Goal: Information Seeking & Learning: Learn about a topic

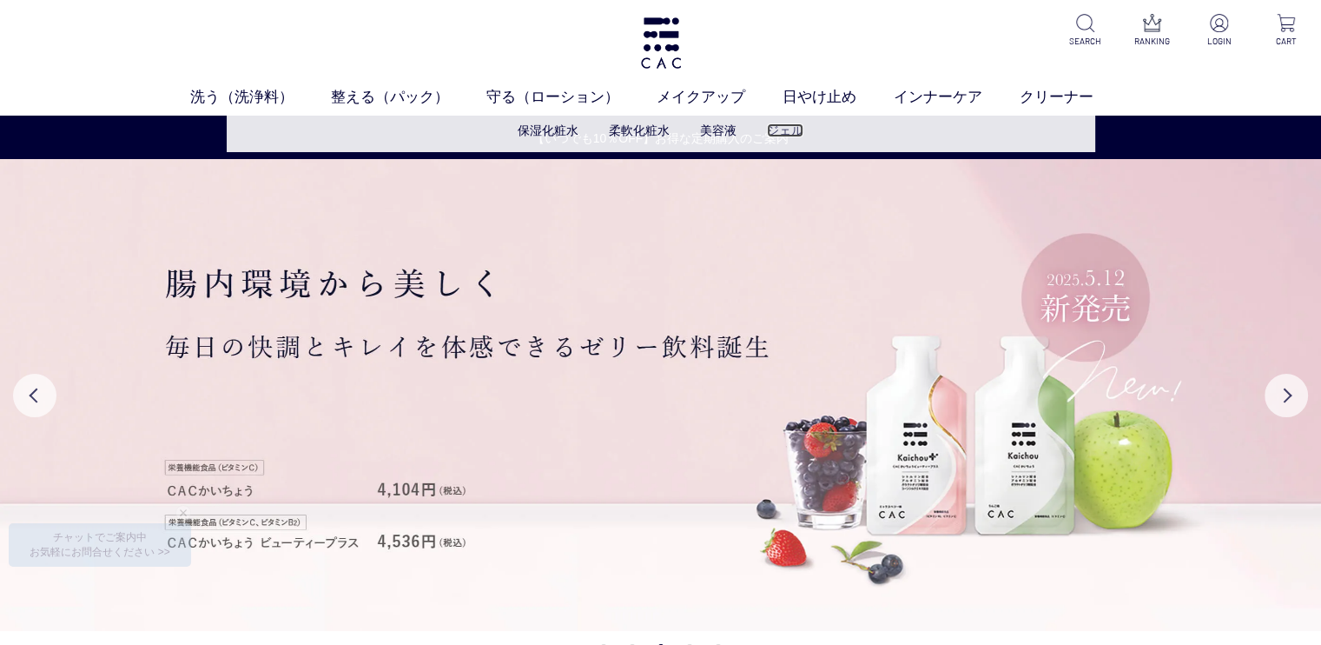
click at [778, 137] on link "ジェル" at bounding box center [785, 130] width 36 height 14
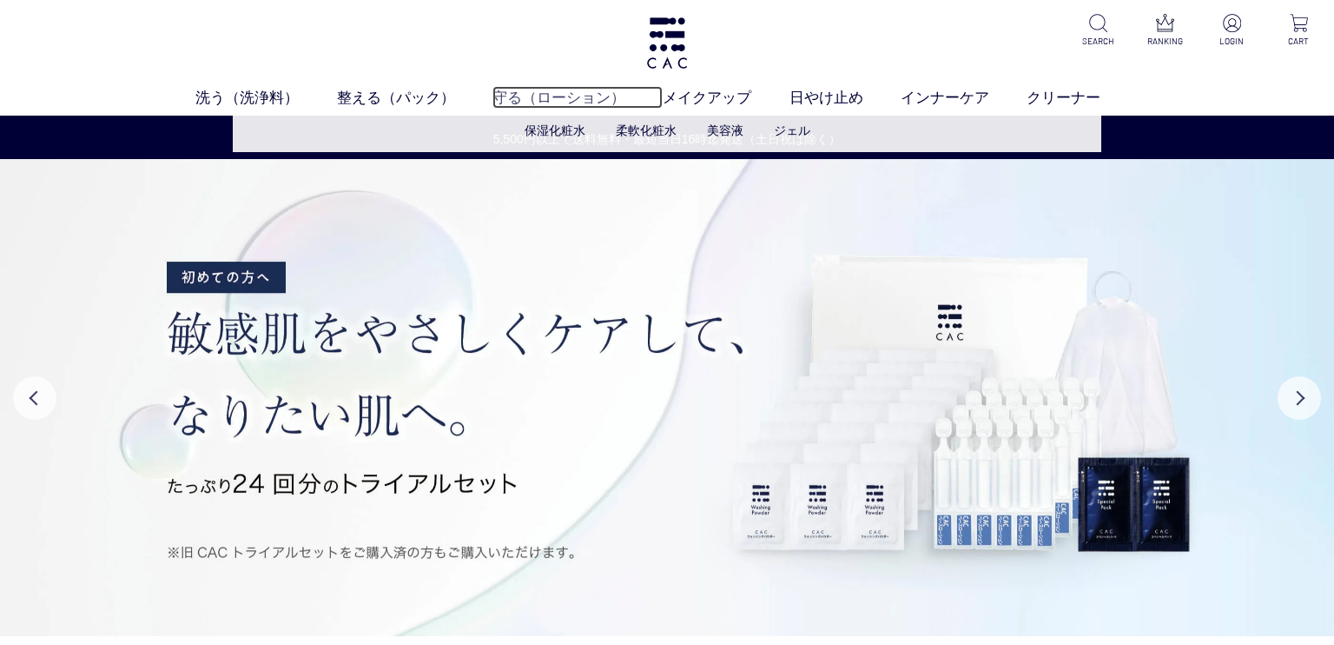
click at [560, 106] on link "守る（ローション）" at bounding box center [578, 97] width 170 height 23
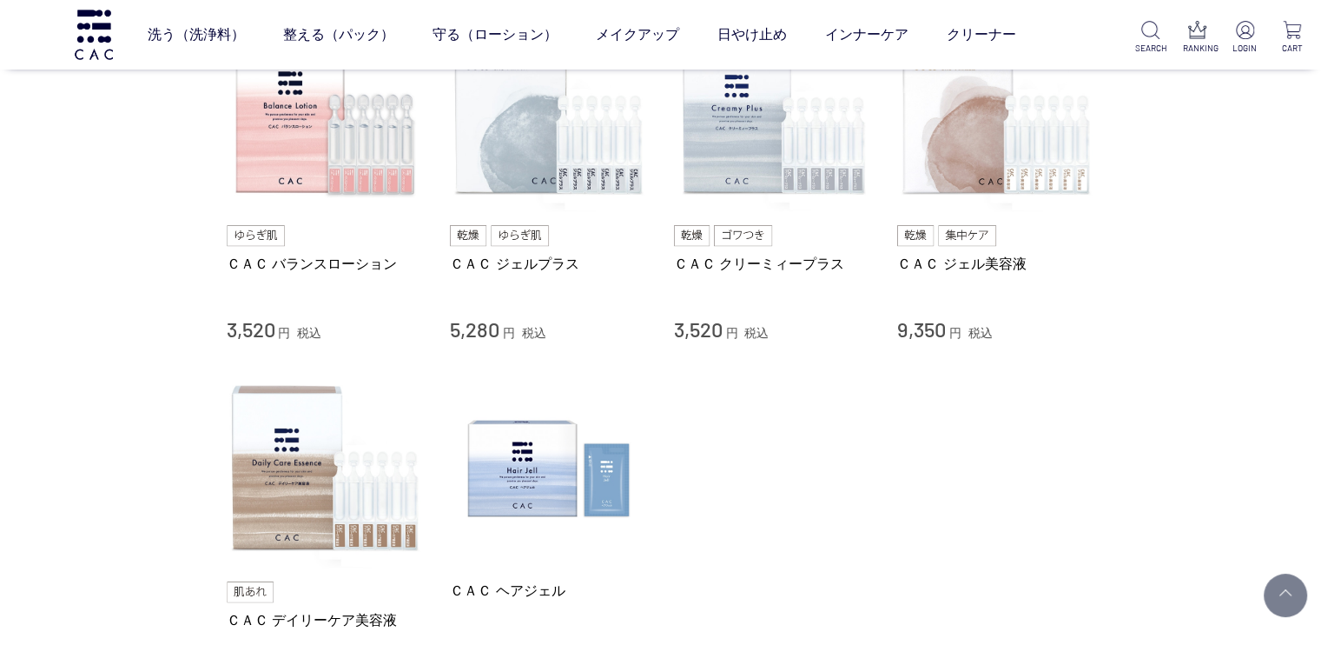
scroll to position [724, 0]
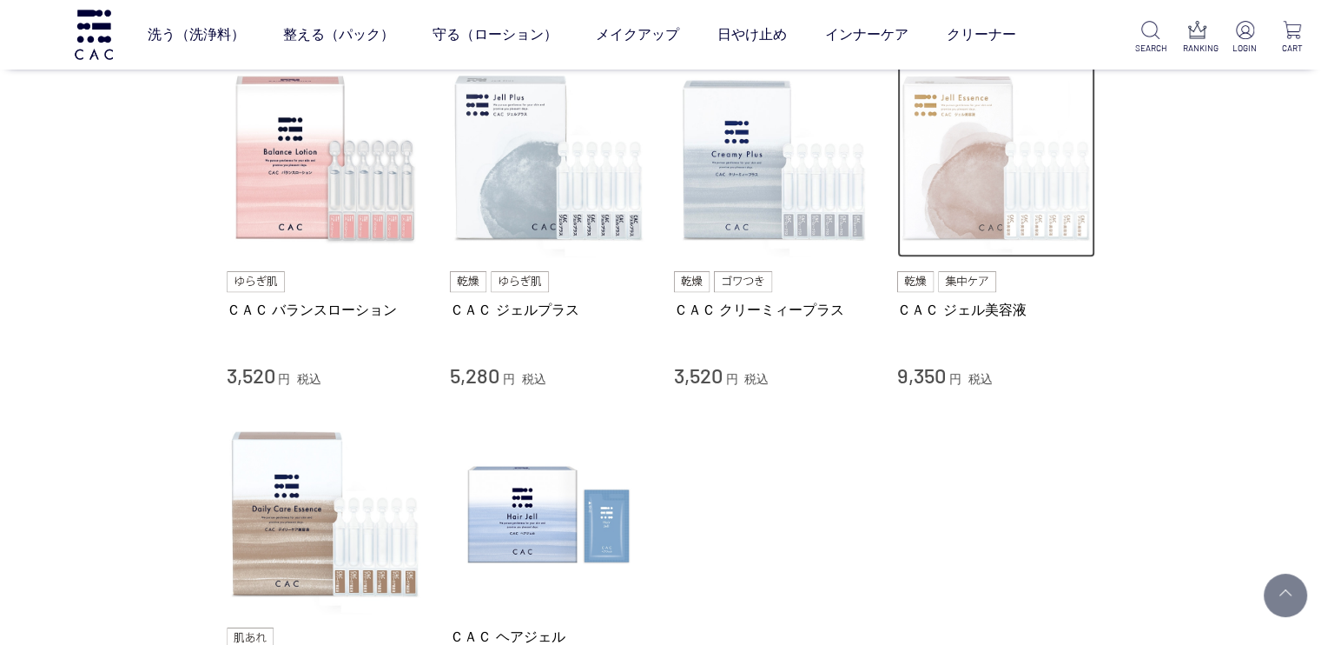
click at [989, 196] on img at bounding box center [996, 159] width 198 height 198
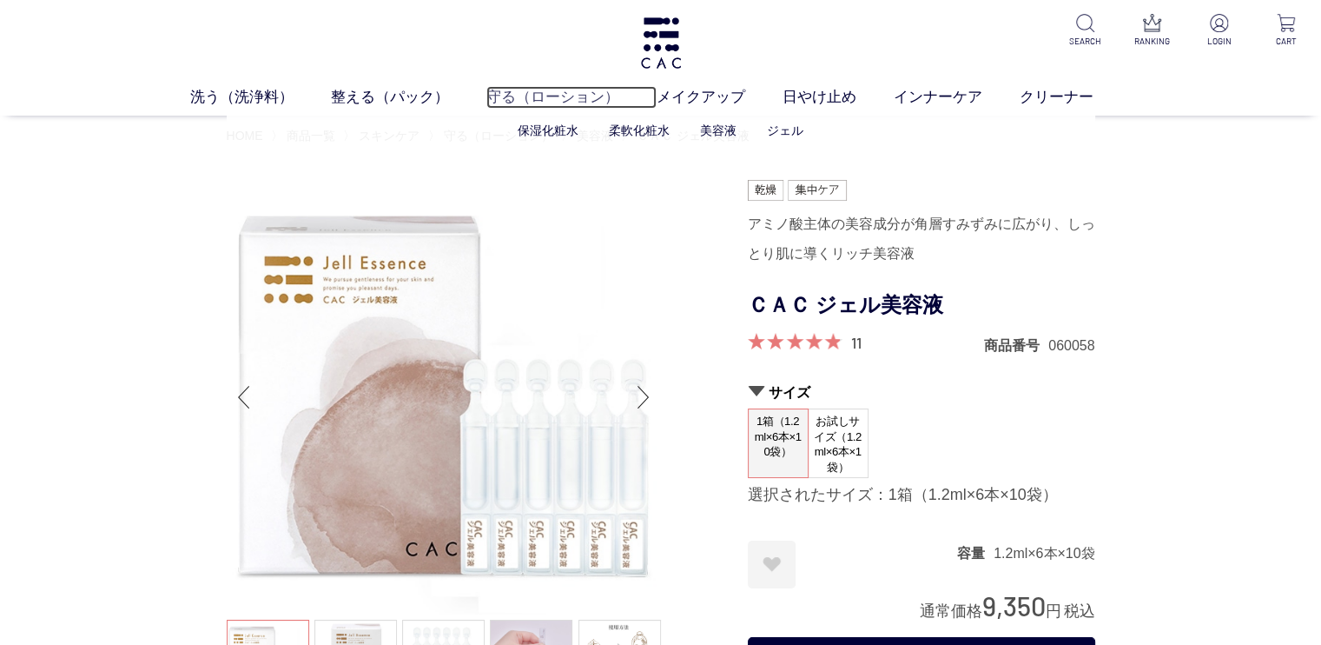
click at [550, 100] on link "守る（ローション）" at bounding box center [571, 97] width 170 height 23
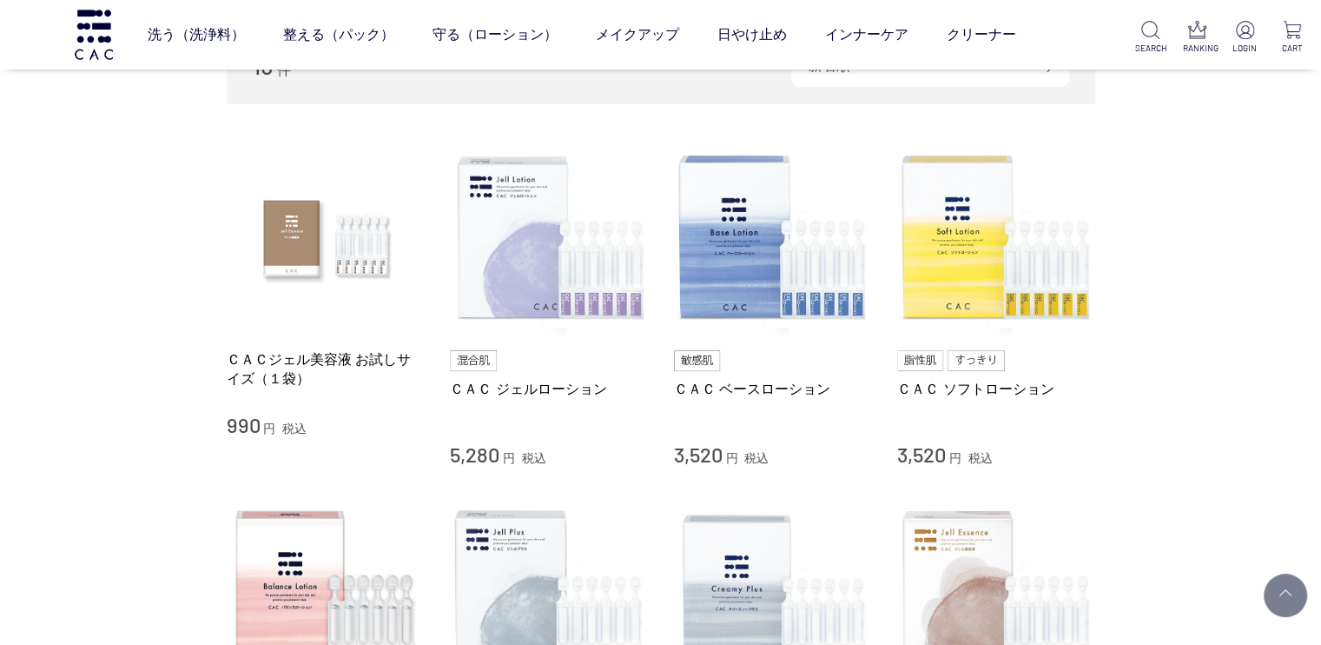
scroll to position [144, 0]
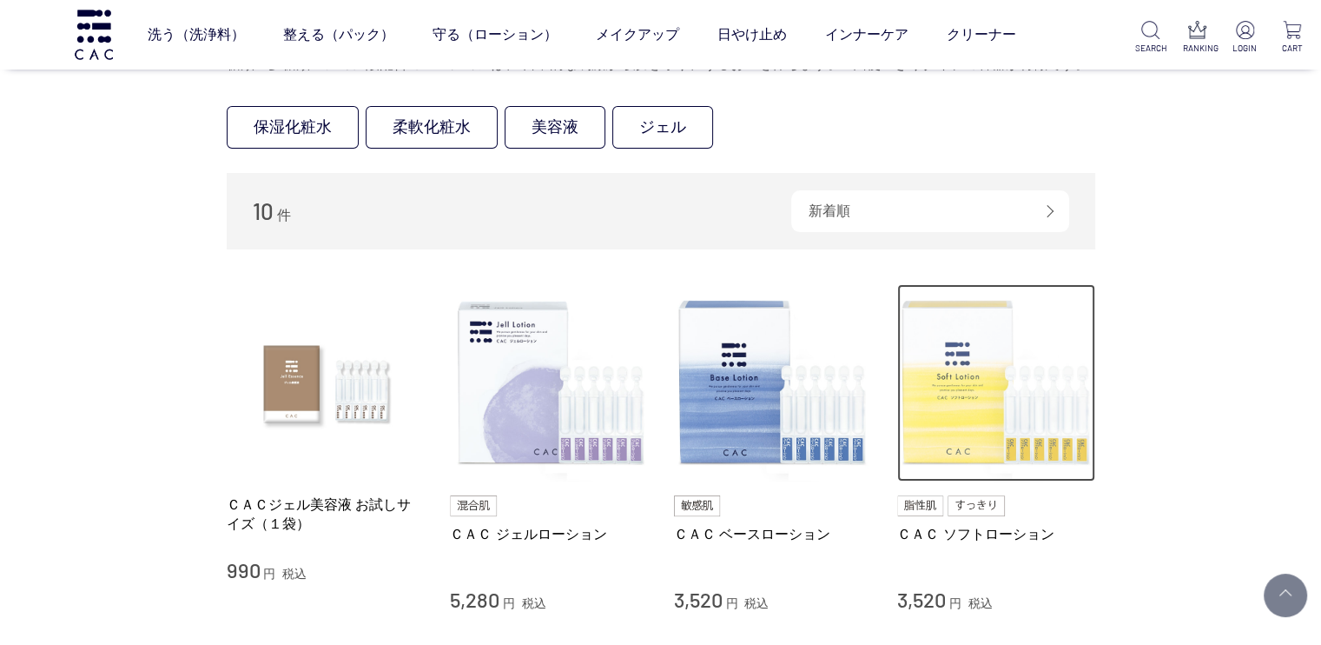
click at [1001, 408] on img at bounding box center [996, 383] width 198 height 198
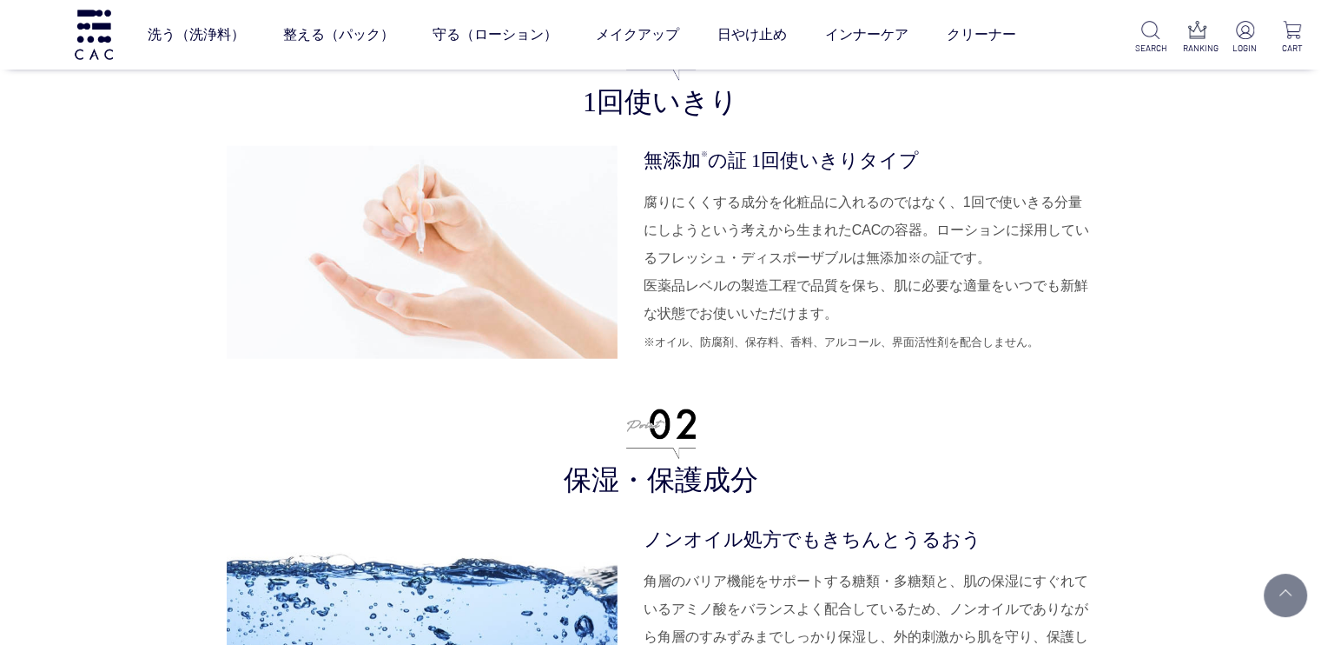
scroll to position [4343, 0]
